Goal: Task Accomplishment & Management: Manage account settings

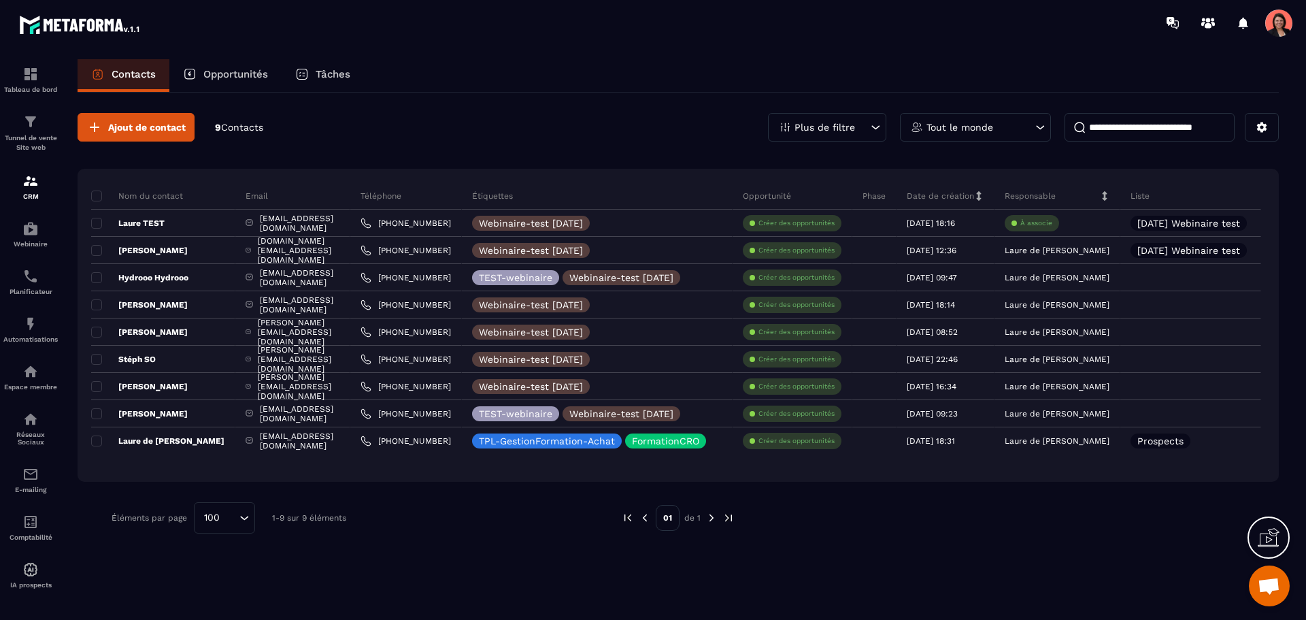
scroll to position [2799, 0]
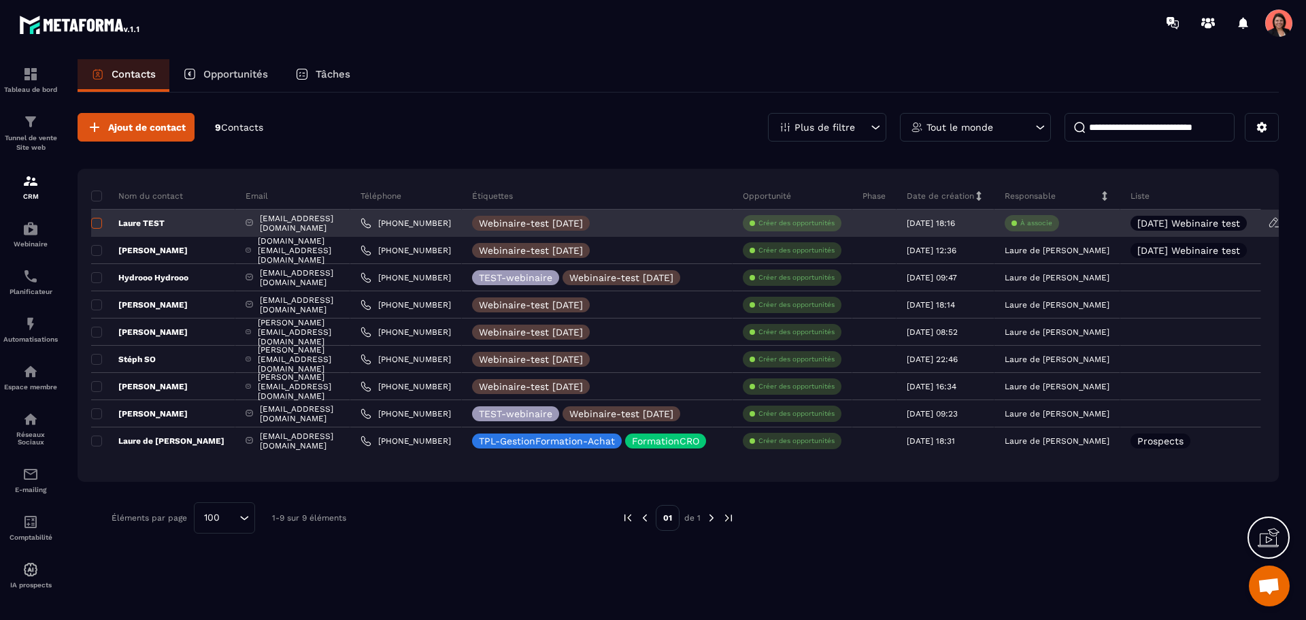
click at [99, 222] on span at bounding box center [96, 223] width 11 height 11
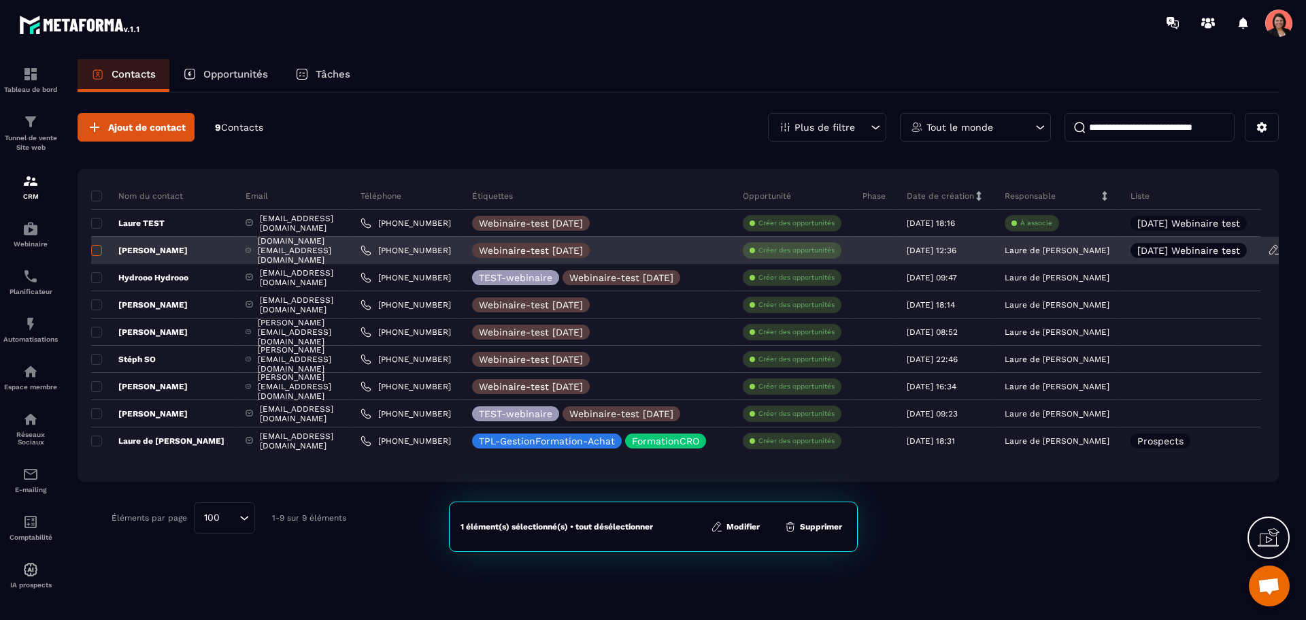
click at [99, 250] on span at bounding box center [96, 250] width 11 height 11
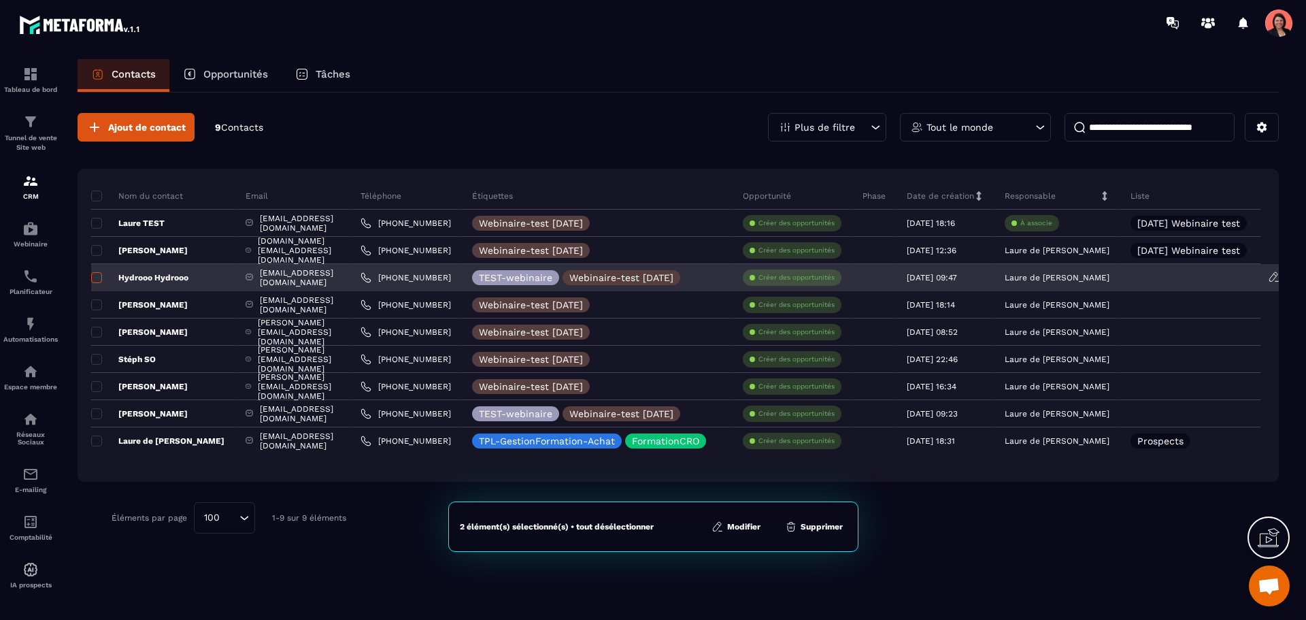
click at [95, 281] on span at bounding box center [96, 277] width 11 height 11
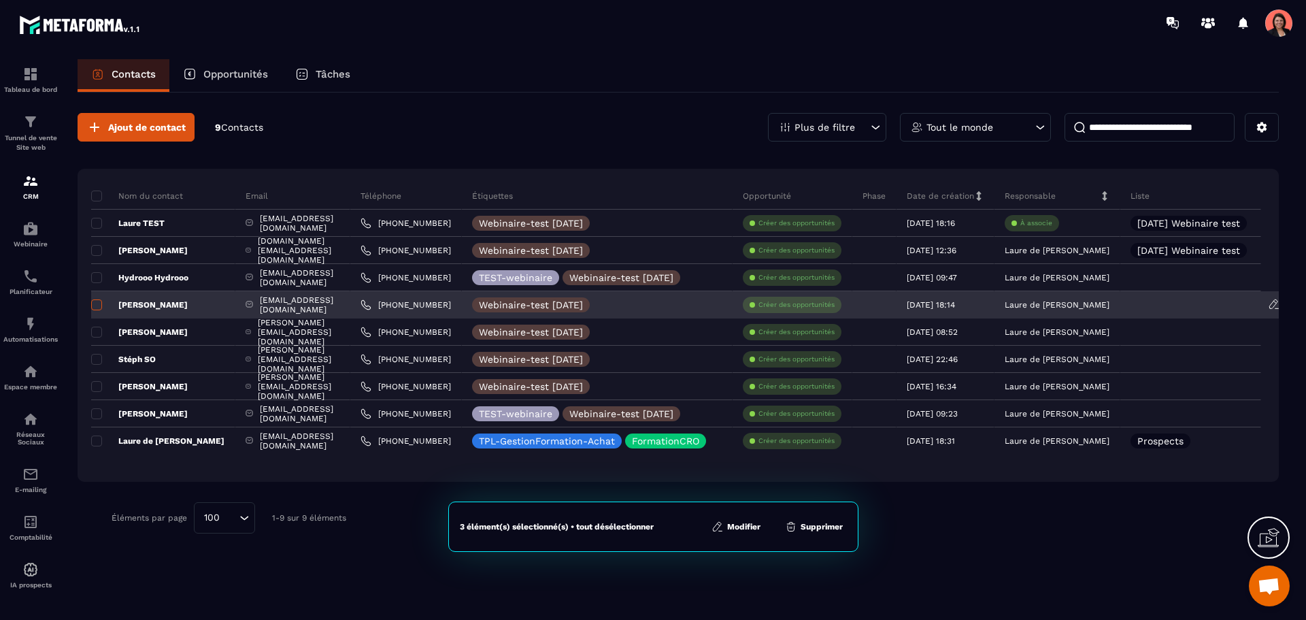
click at [97, 305] on span at bounding box center [96, 304] width 11 height 11
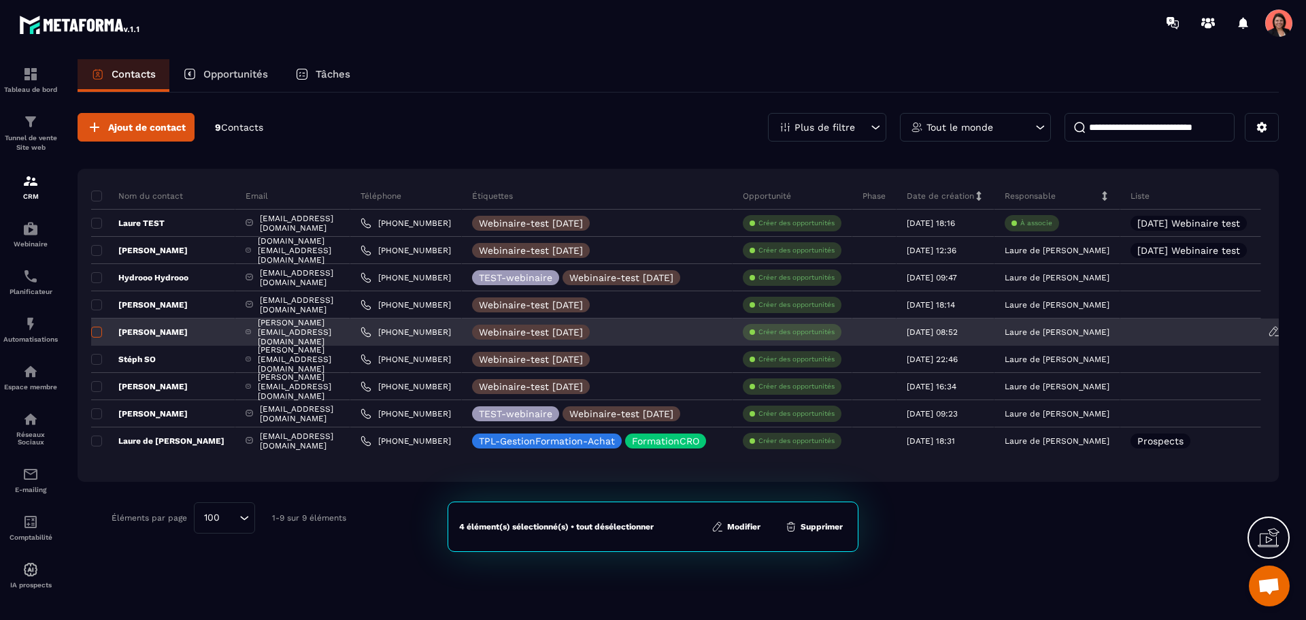
click at [95, 330] on span at bounding box center [96, 331] width 11 height 11
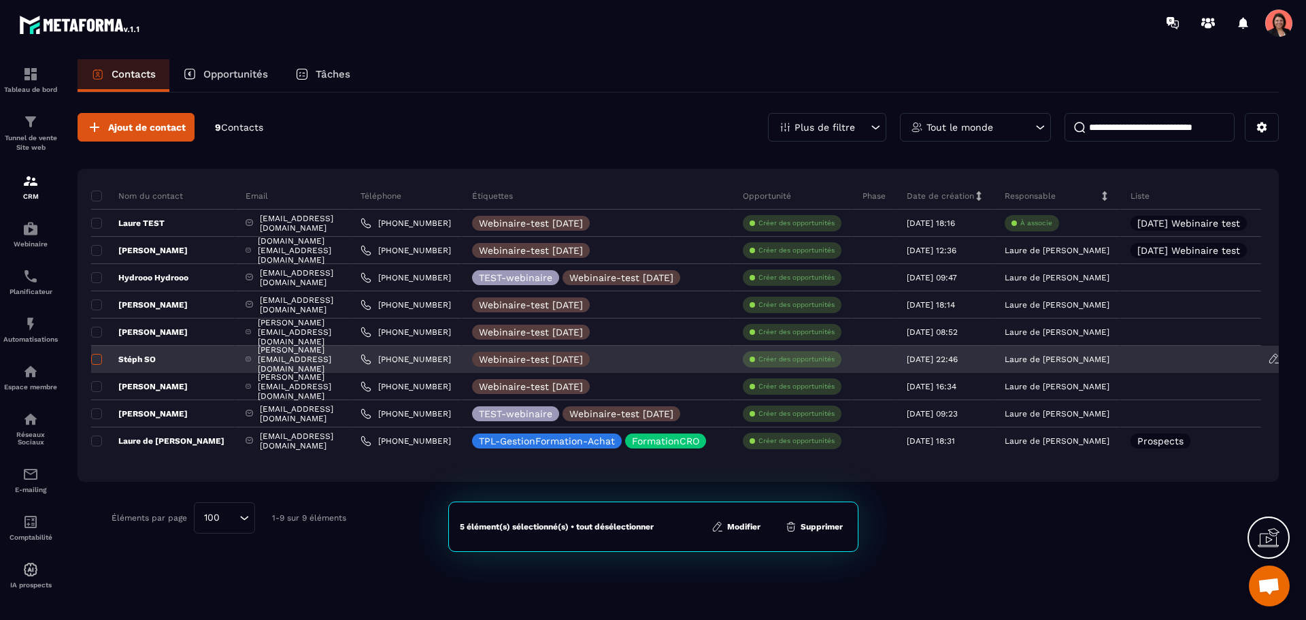
click at [98, 354] on span at bounding box center [96, 359] width 11 height 11
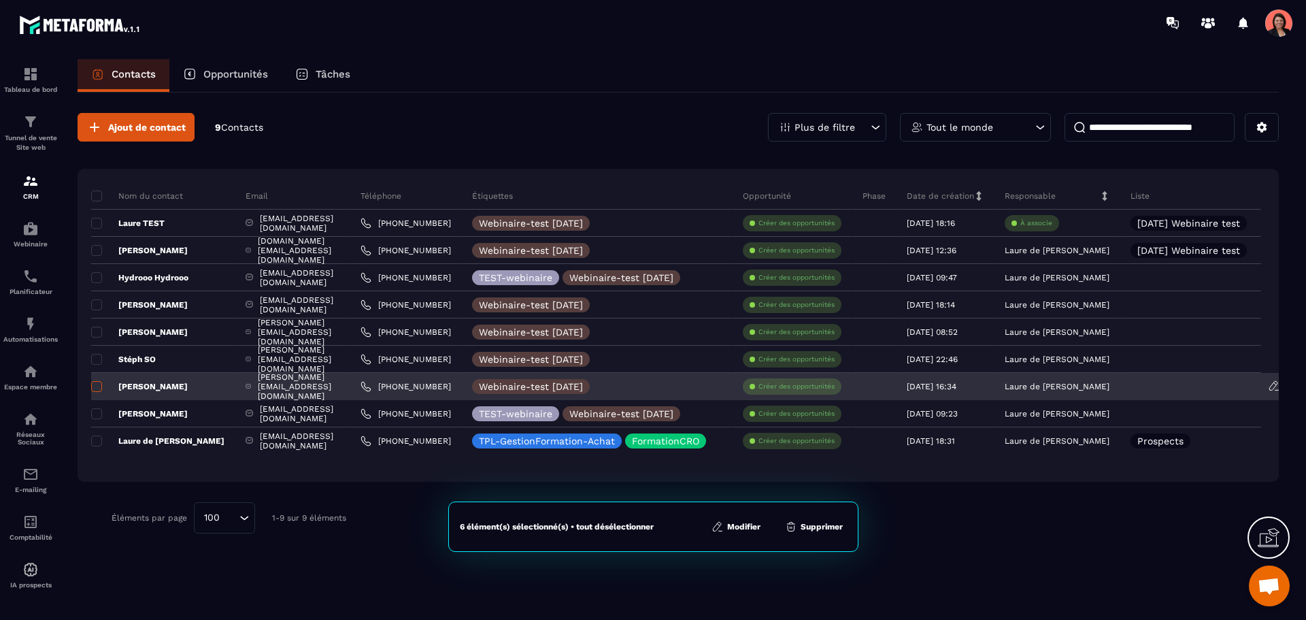
click at [97, 385] on span at bounding box center [96, 386] width 11 height 11
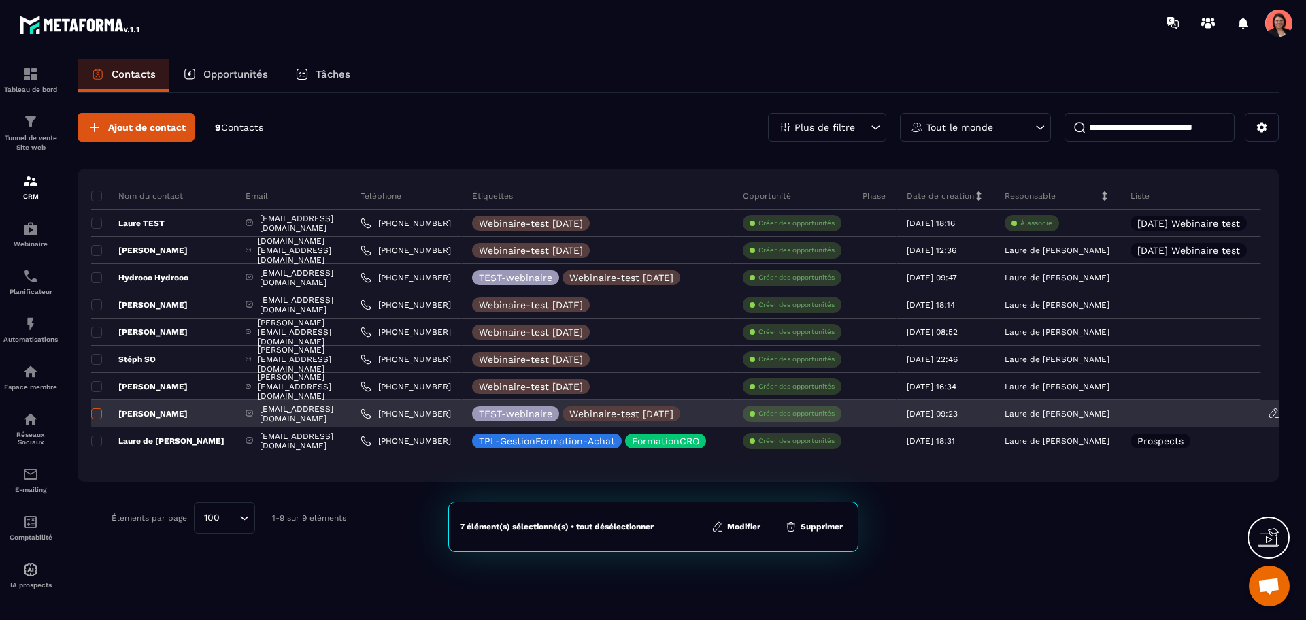
click at [97, 409] on span at bounding box center [96, 413] width 11 height 11
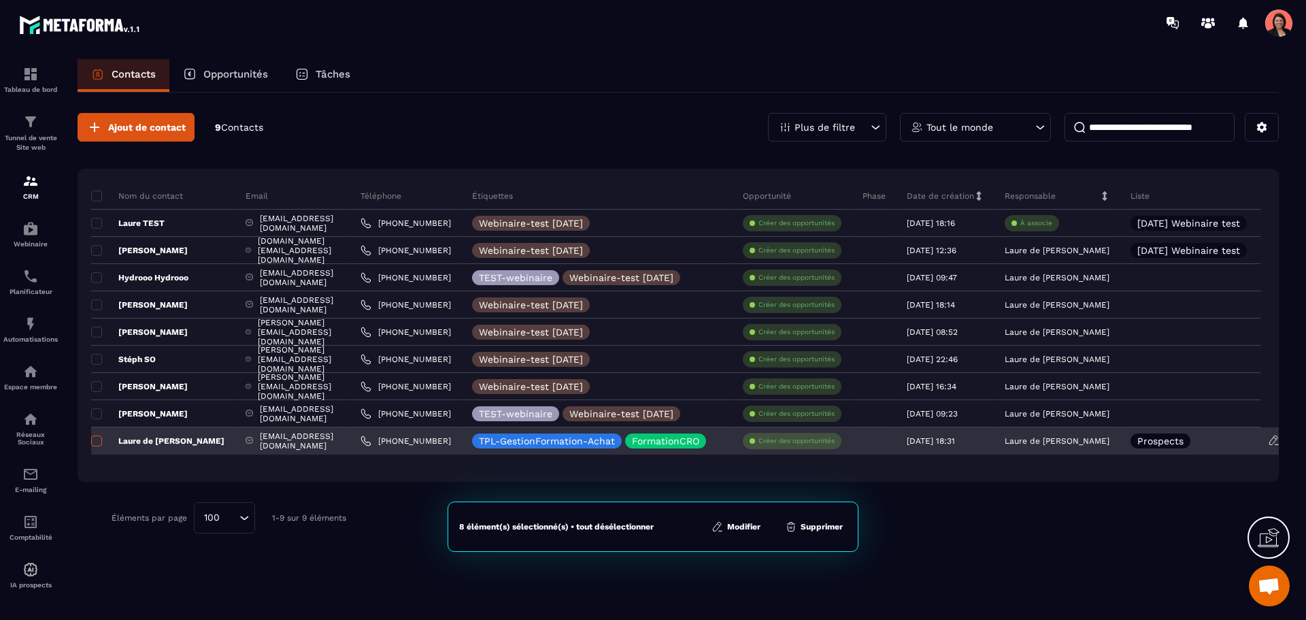
click at [97, 436] on span at bounding box center [96, 440] width 11 height 11
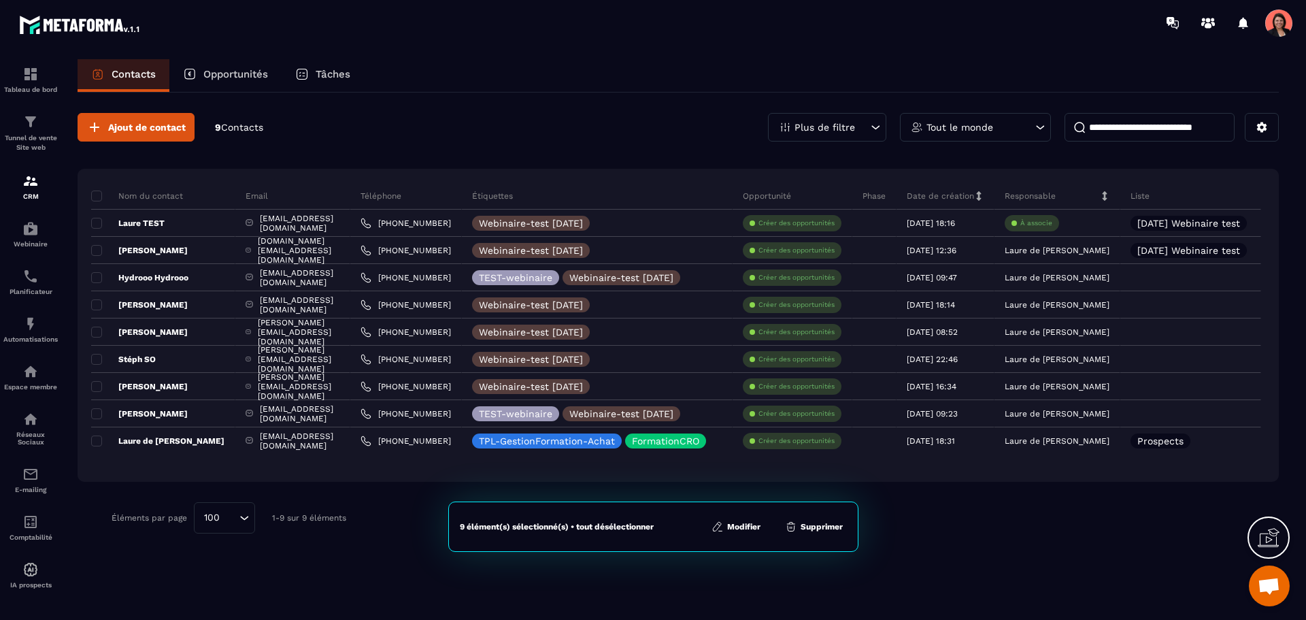
click at [747, 524] on button "Modifier" at bounding box center [735, 527] width 57 height 14
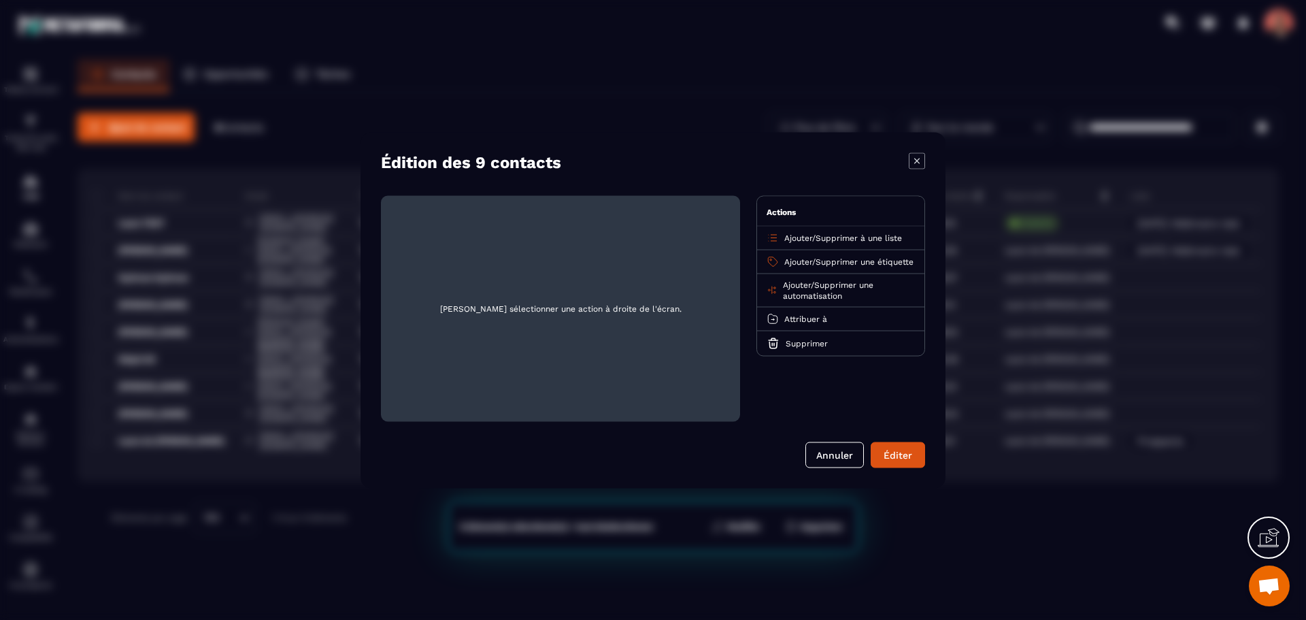
click at [862, 237] on span "Supprimer à une liste" at bounding box center [859, 238] width 86 height 10
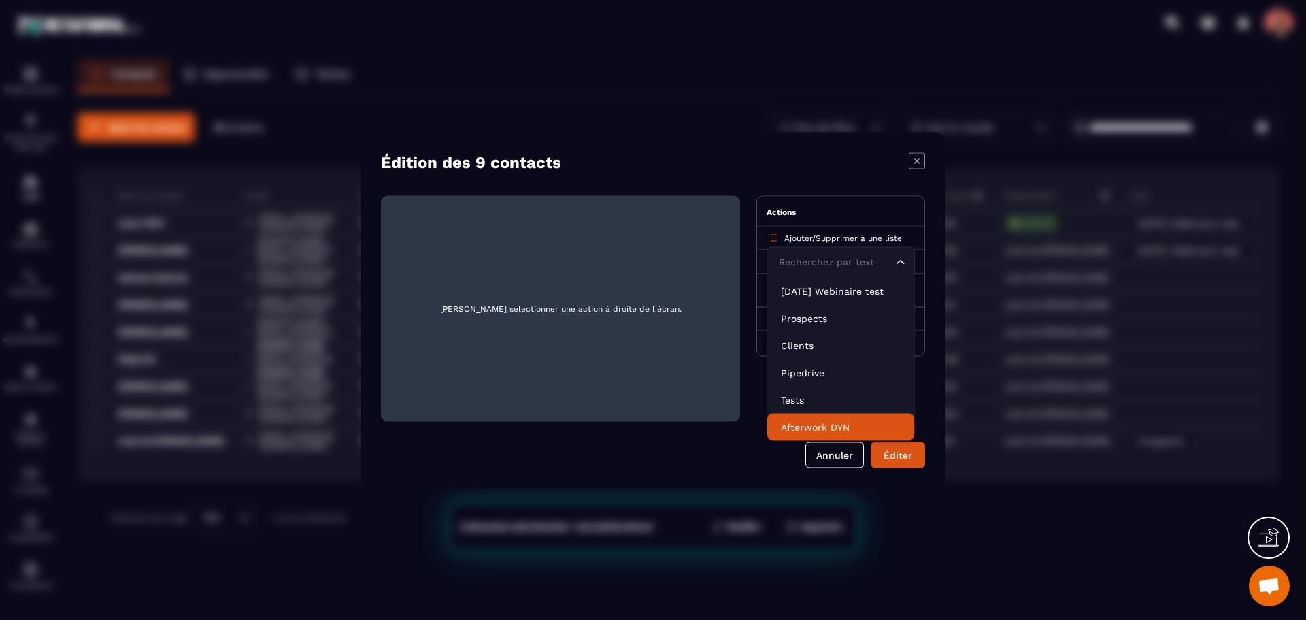
click at [826, 426] on p "Afterwork DYN" at bounding box center [841, 427] width 120 height 14
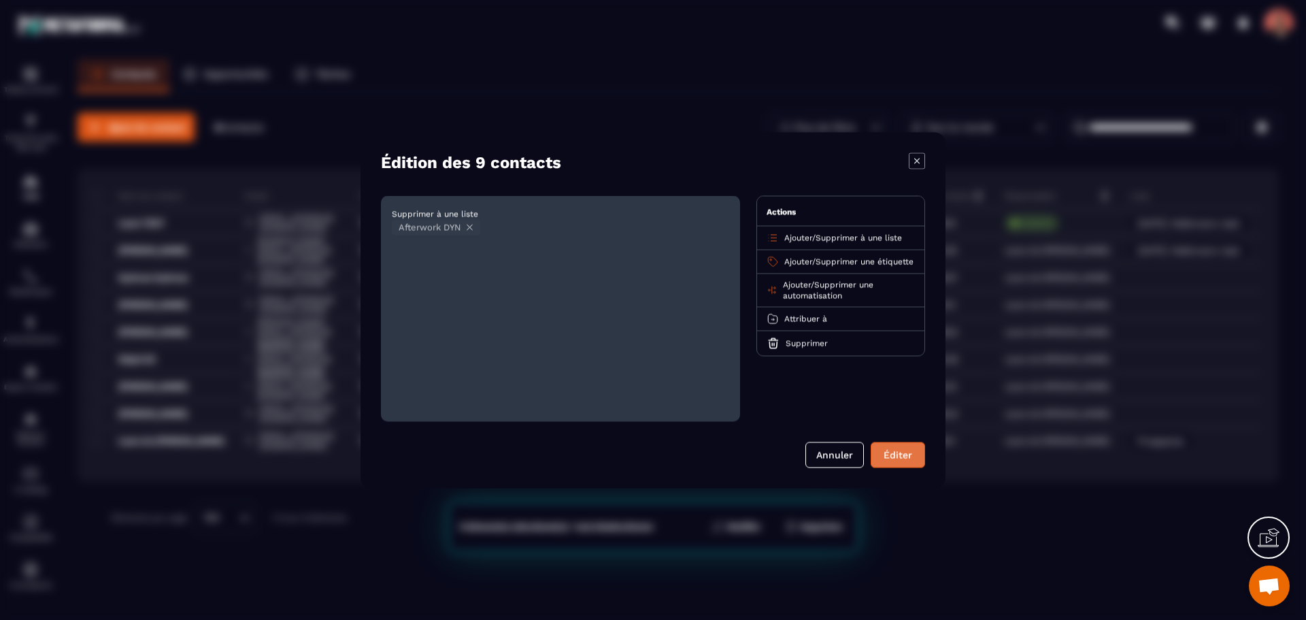
click at [906, 453] on button "Éditer" at bounding box center [898, 454] width 54 height 26
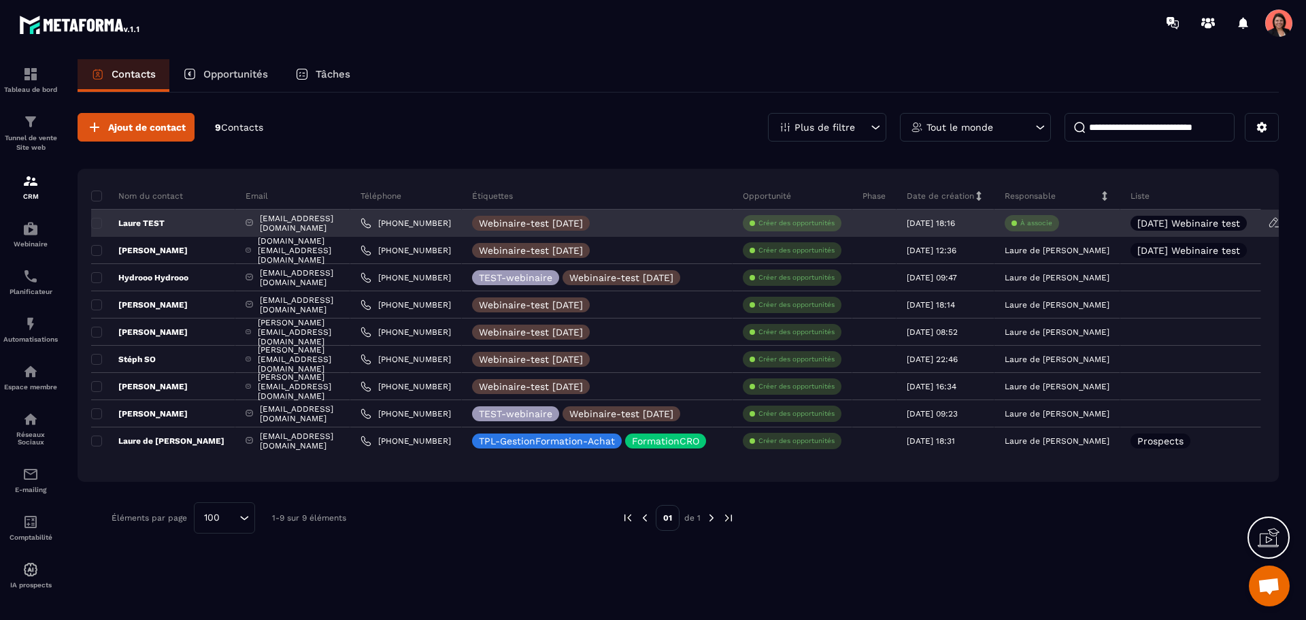
click at [135, 218] on p "Laure TEST" at bounding box center [127, 223] width 73 height 11
